Goal: Transaction & Acquisition: Purchase product/service

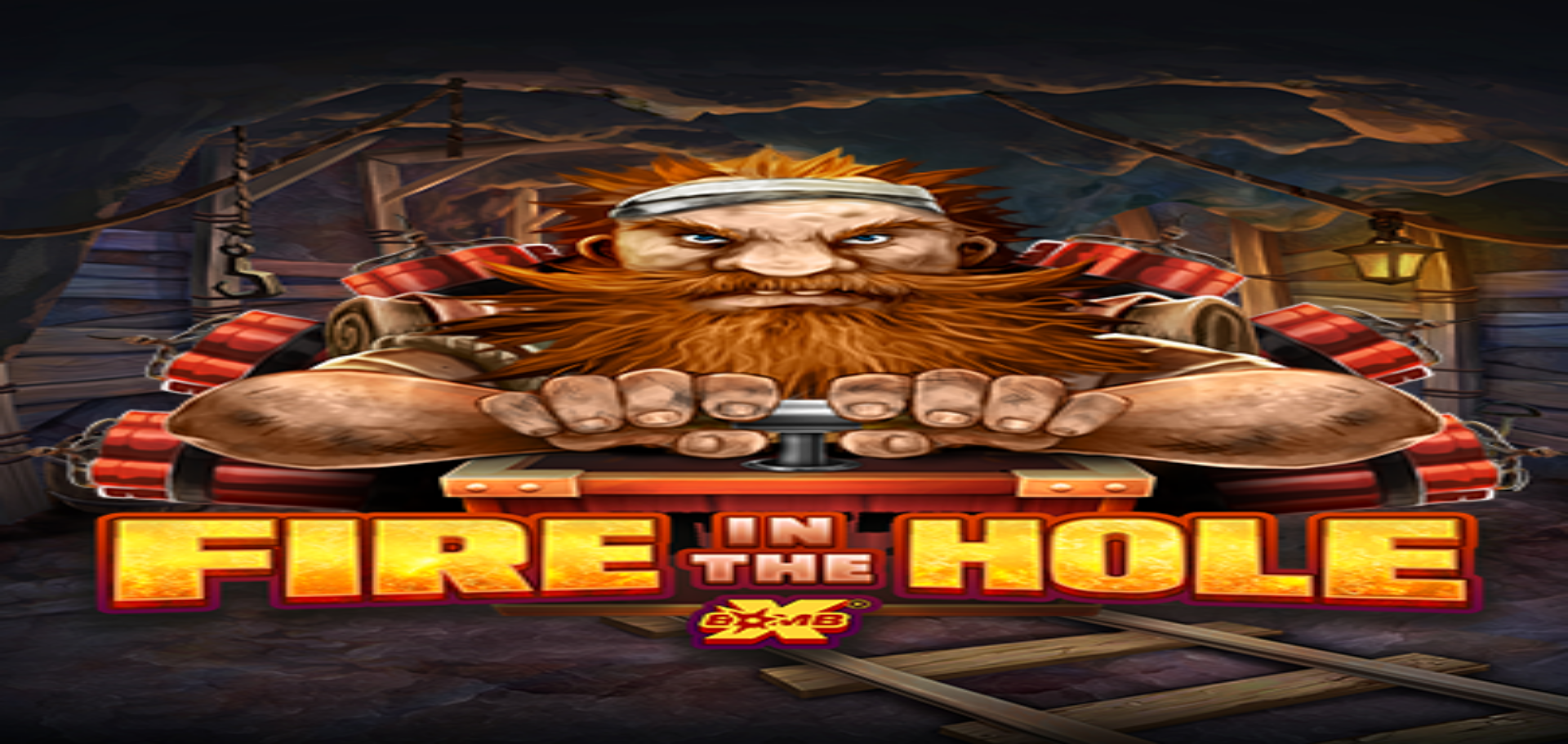
click at [76, 95] on span "Kasino" at bounding box center [58, 87] width 37 height 14
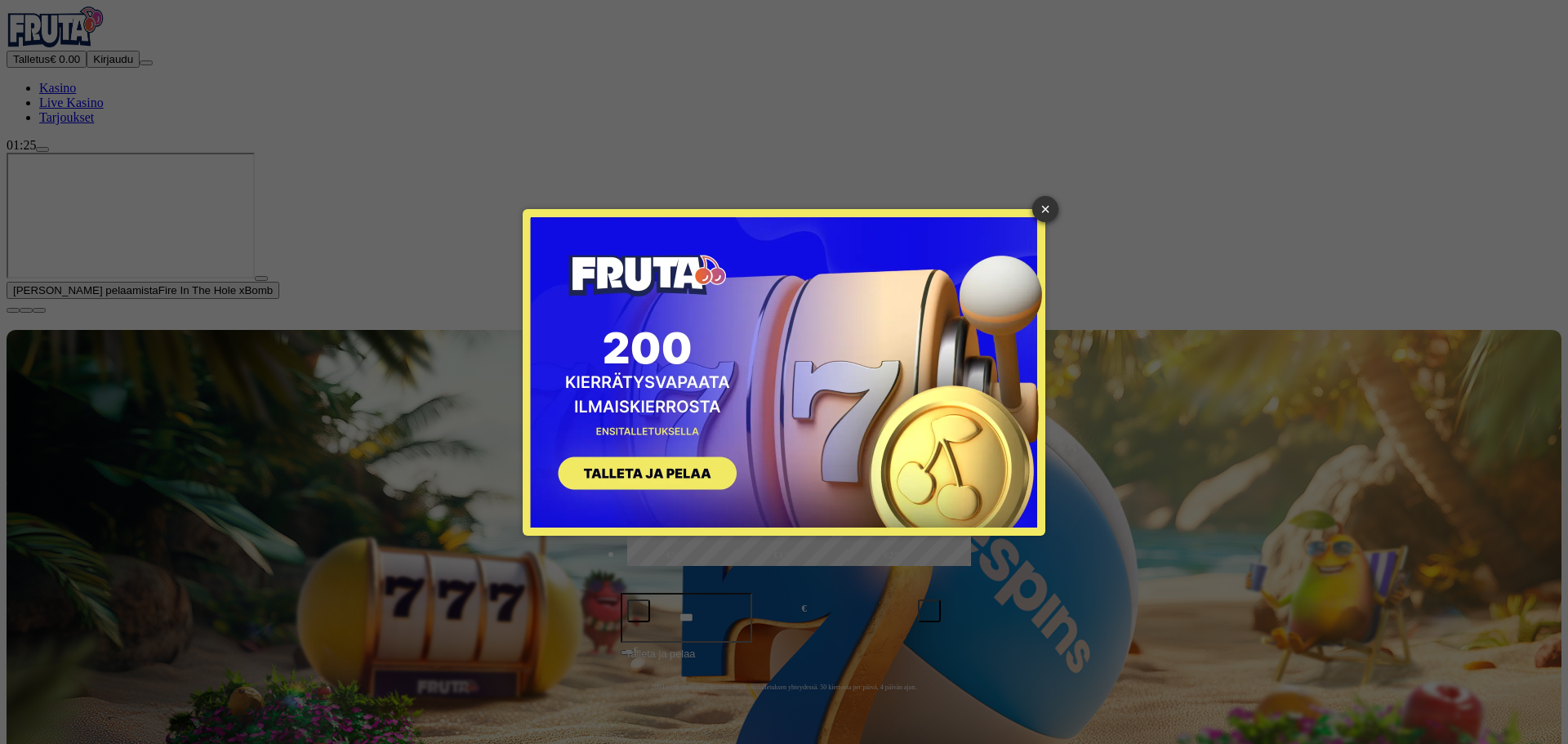
click at [1052, 210] on link "×" at bounding box center [1045, 210] width 26 height 26
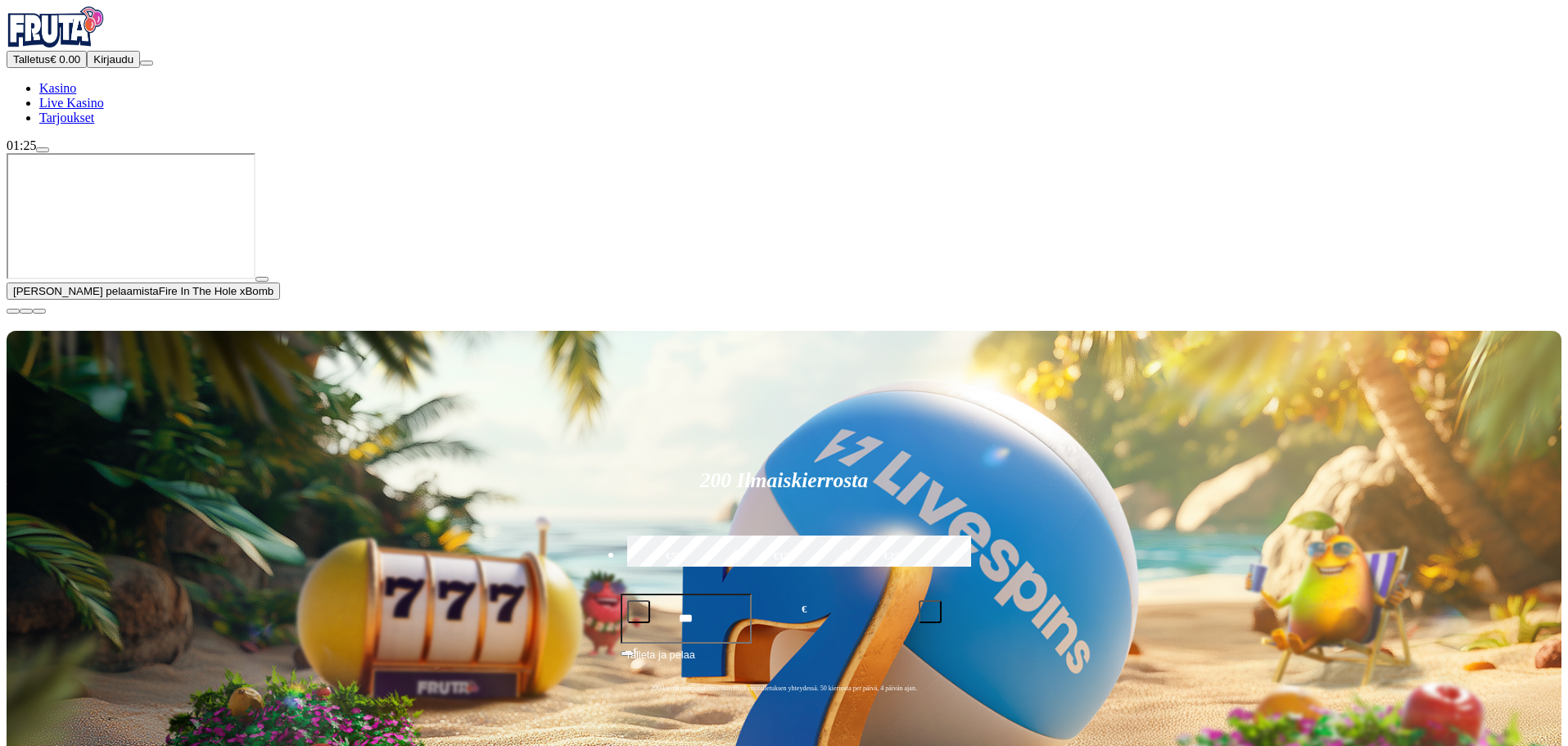
click at [942, 600] on button "button" at bounding box center [930, 612] width 23 height 23
click at [639, 612] on span "minus icon" at bounding box center [639, 612] width 0 height 0
type input "***"
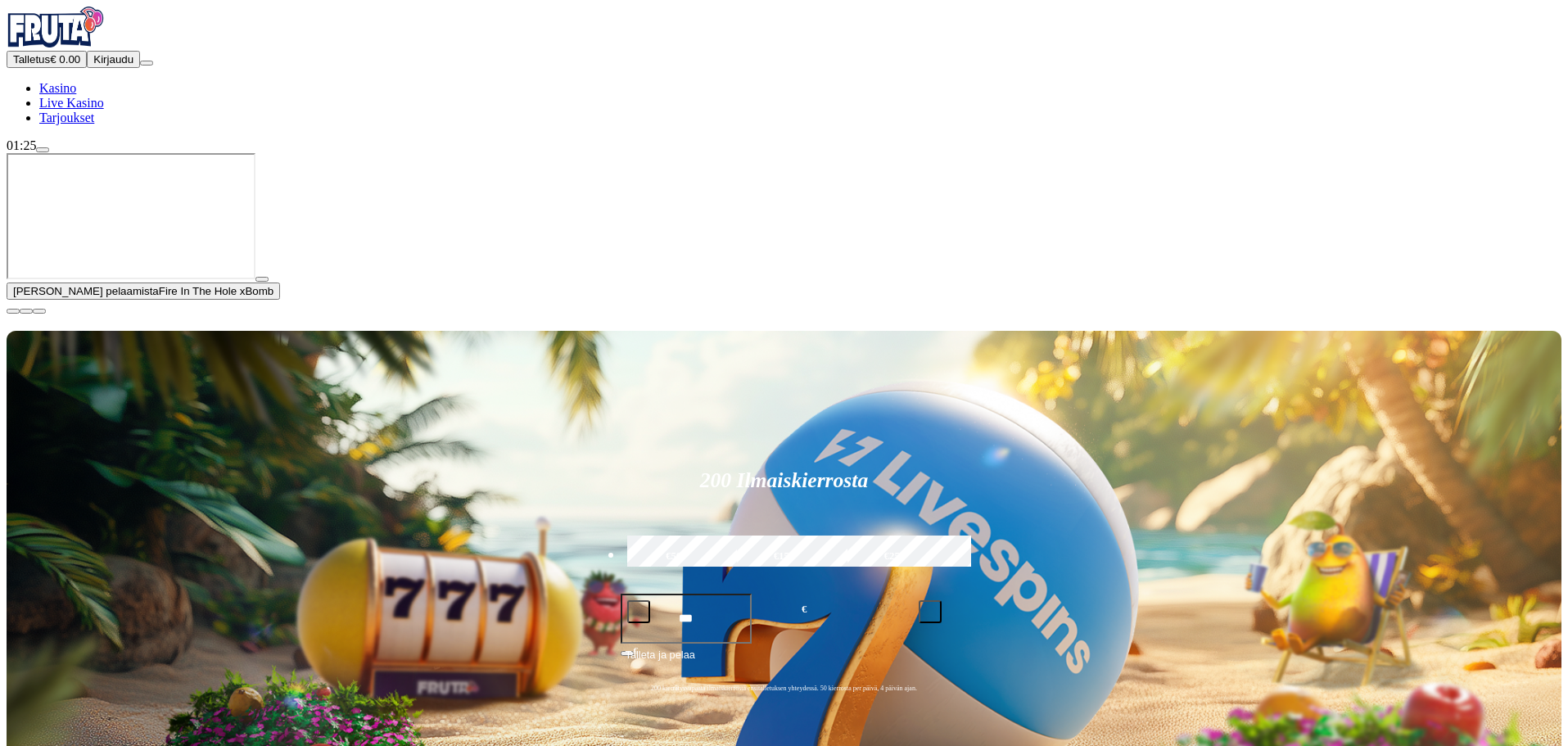
click at [96, 66] on span "Kirjaudu" at bounding box center [113, 59] width 40 height 12
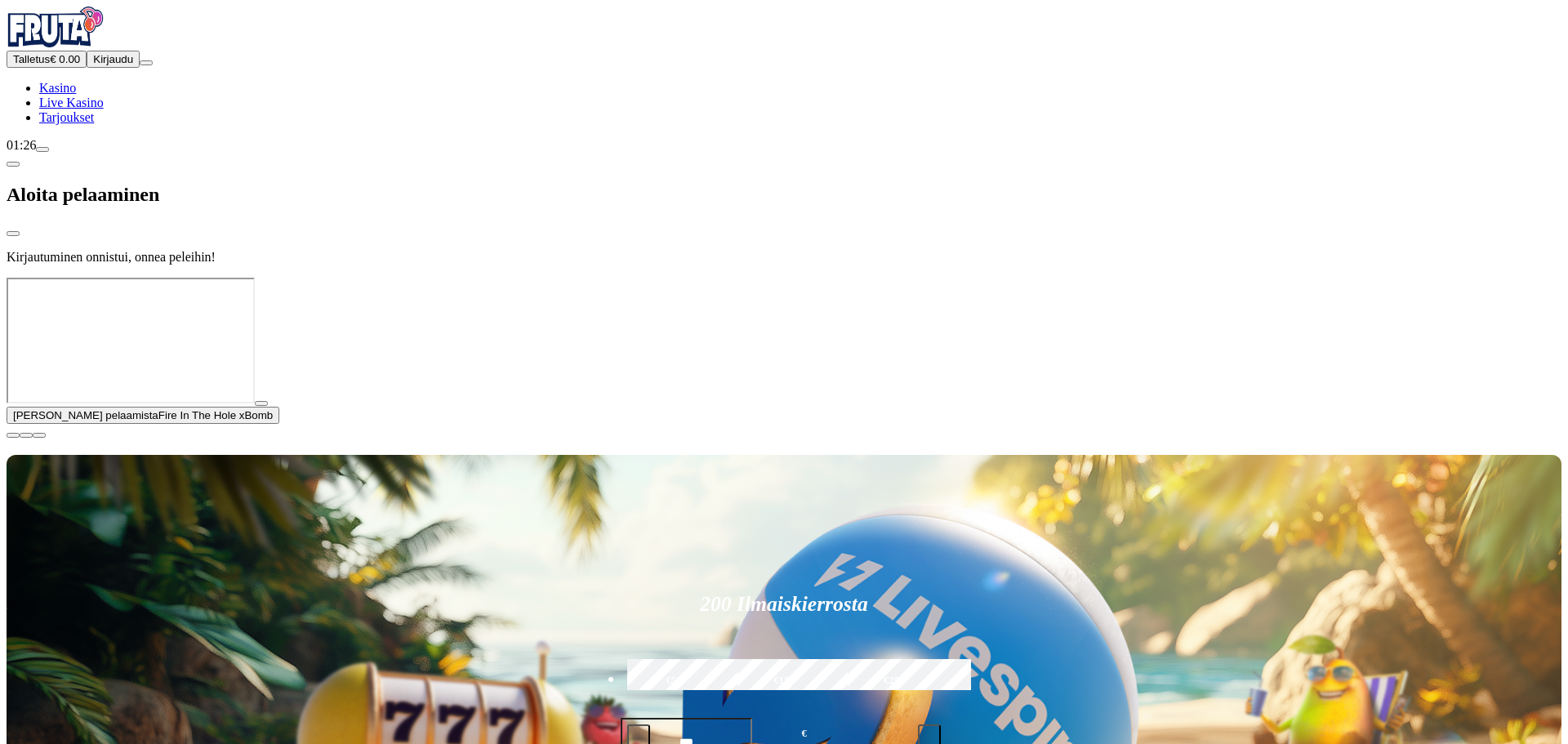
click at [318, 250] on div "Kirjautuminen onnistui, onnea peleihin!" at bounding box center [784, 257] width 1555 height 15
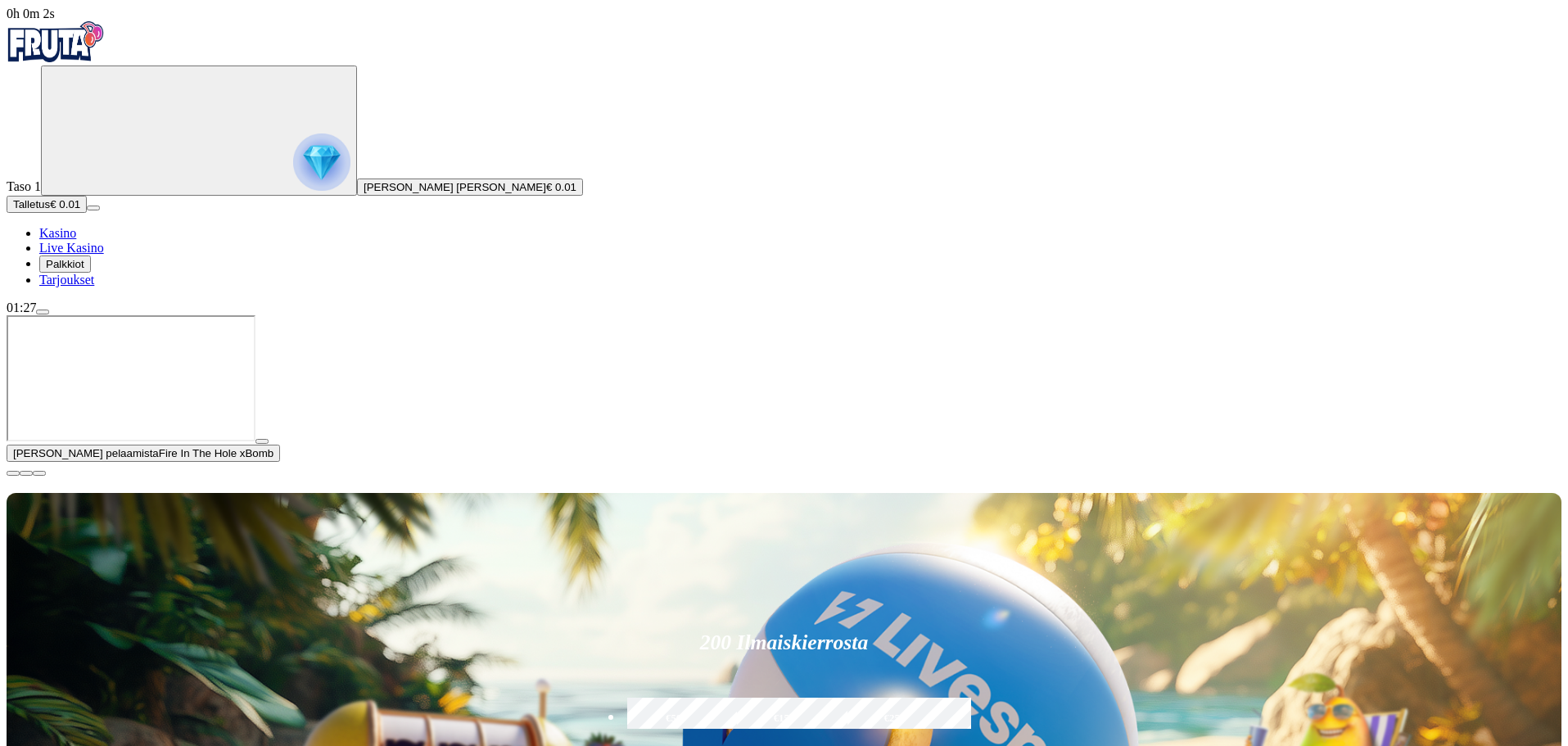
click at [84, 270] on span "Palkkiot" at bounding box center [65, 264] width 39 height 12
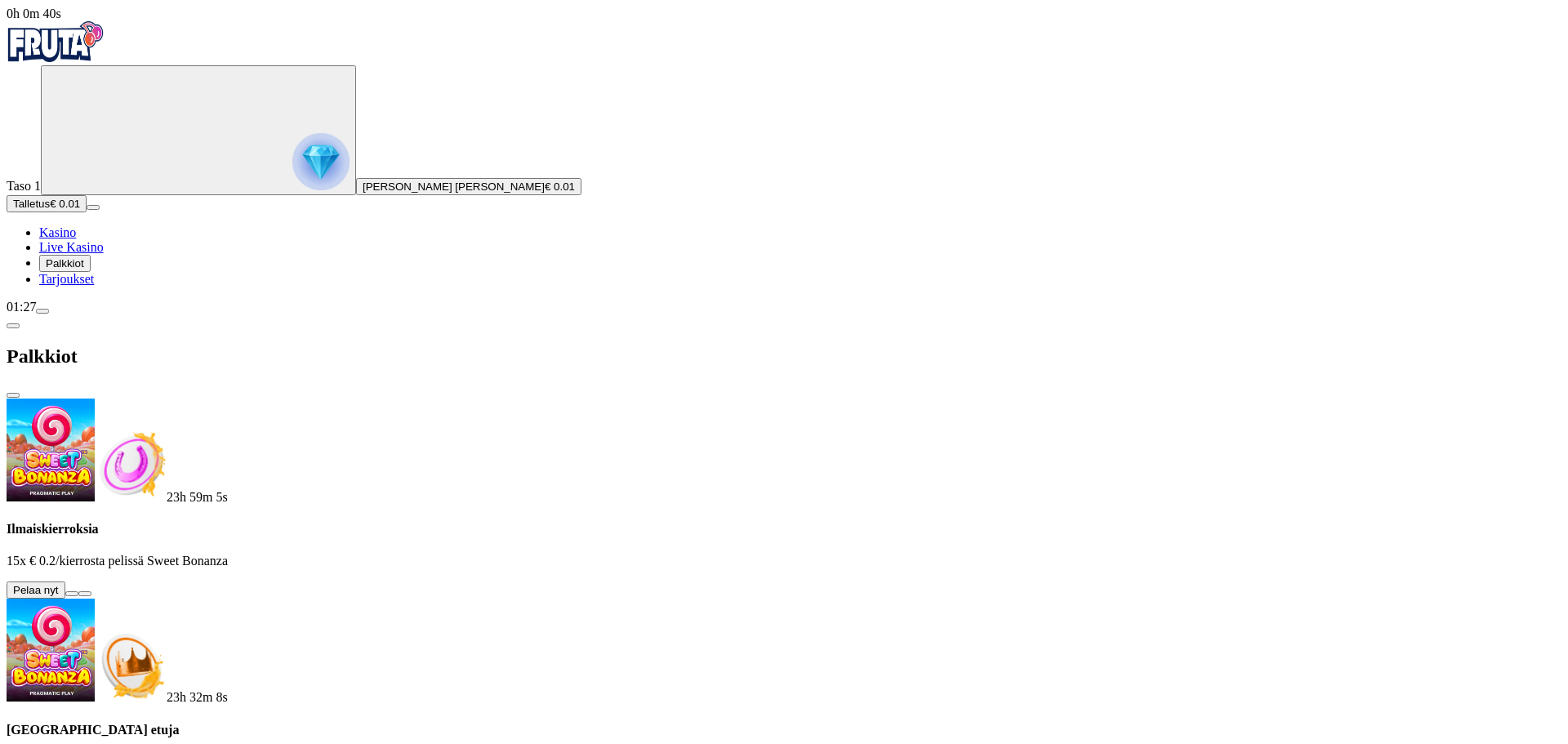
click at [78, 591] on button at bounding box center [72, 594] width 13 height 5
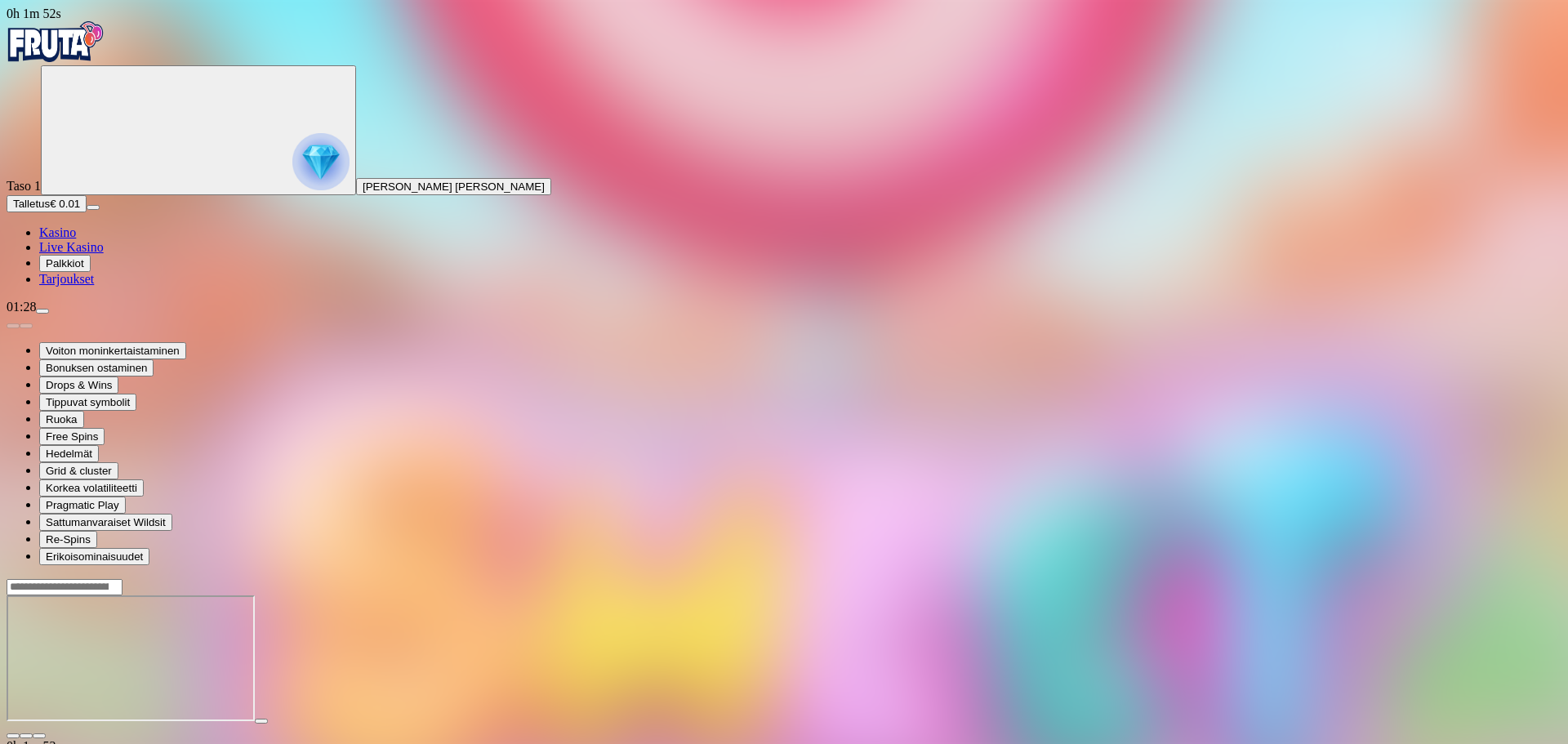
click at [84, 270] on span "Palkkiot" at bounding box center [65, 263] width 39 height 12
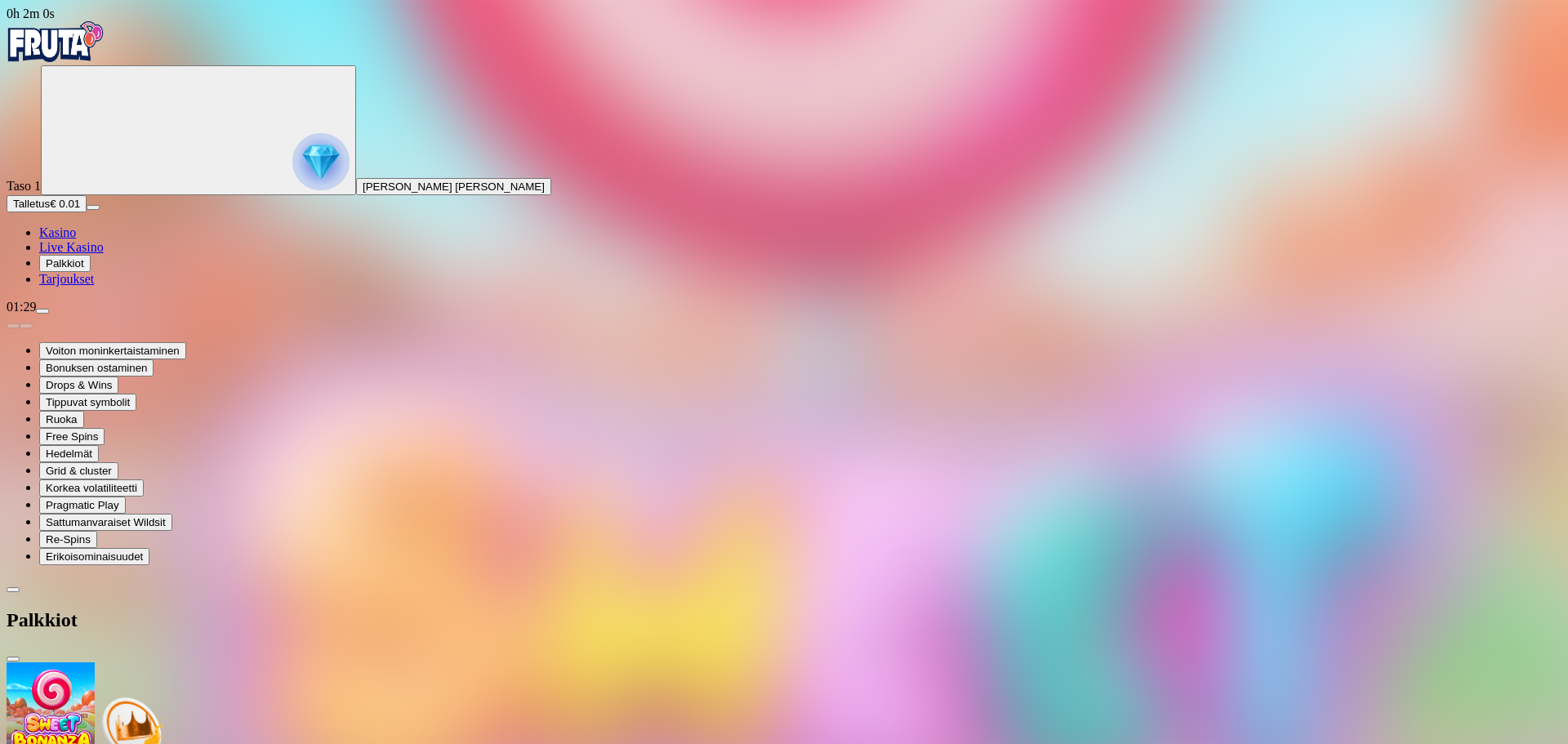
scroll to position [109, 0]
